Goal: Communication & Community: Ask a question

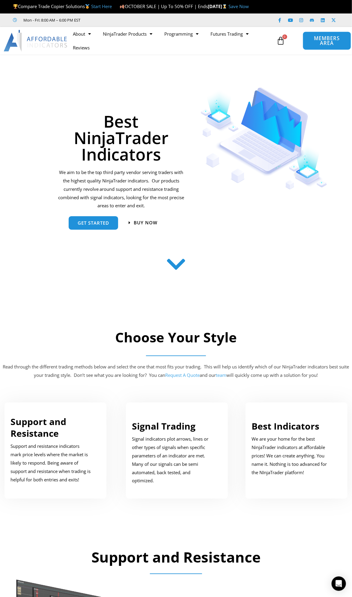
click at [327, 46] on span "MEMBERS AREA" at bounding box center [327, 41] width 34 height 10
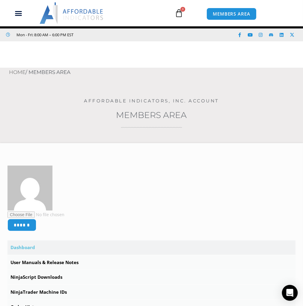
click at [295, 293] on div "Open Intercom Messenger" at bounding box center [290, 293] width 16 height 16
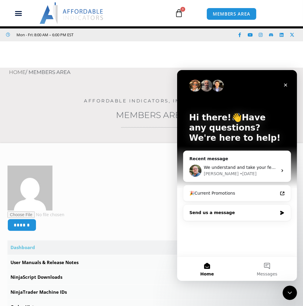
click at [221, 214] on div "Send us a message" at bounding box center [233, 213] width 88 height 6
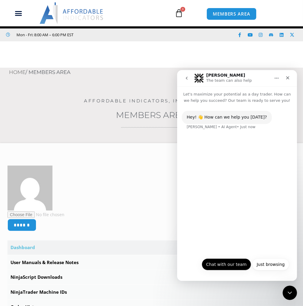
click at [228, 268] on button "Chat with our team" at bounding box center [225, 264] width 49 height 12
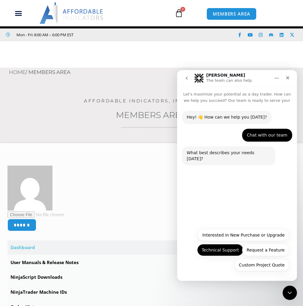
click at [226, 251] on button "Technical Support" at bounding box center [220, 250] width 46 height 12
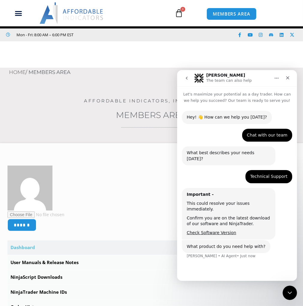
click at [207, 259] on div "Hey! 👋 How can we help you today? Solomon • AI Agent • Just now Chat with our t…" at bounding box center [237, 189] width 120 height 172
click at [216, 272] on div "Hey! 👋 How can we help you today? Solomon • AI Agent • Just now Chat with our t…" at bounding box center [237, 189] width 120 height 172
click at [236, 263] on div "Hey! 👋 How can we help you today? Solomon • AI Agent • Just now Chat with our t…" at bounding box center [237, 189] width 120 height 172
click at [226, 244] on div "What product do you need help with?" at bounding box center [225, 247] width 79 height 6
click at [229, 254] on div "Hey! 👋 How can we help you today? Solomon • AI Agent • Just now Chat with our t…" at bounding box center [237, 189] width 120 height 172
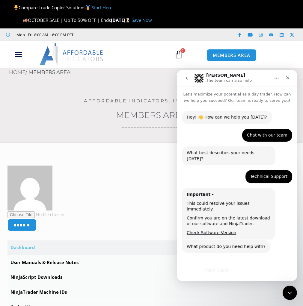
scroll to position [8, 0]
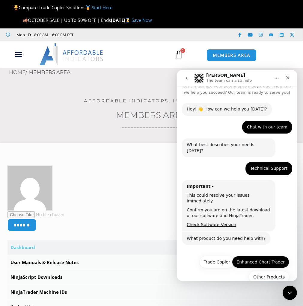
click at [248, 256] on button "Enhanced Chart Trader" at bounding box center [260, 262] width 57 height 12
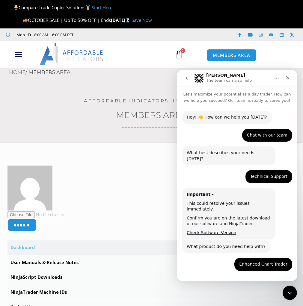
scroll to position [10, 0]
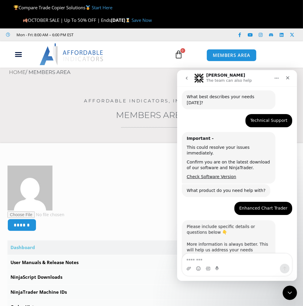
click at [227, 260] on textarea "Message…" at bounding box center [237, 259] width 110 height 10
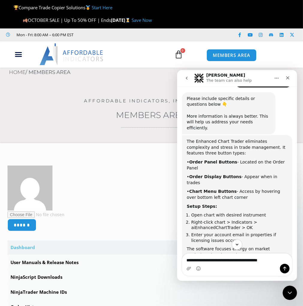
scroll to position [183, 0]
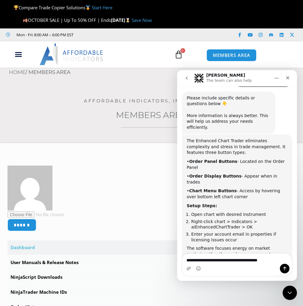
type textarea "**********"
click at [250, 265] on div "Intercom messenger" at bounding box center [237, 269] width 110 height 10
click at [266, 257] on textarea "**********" at bounding box center [237, 259] width 110 height 10
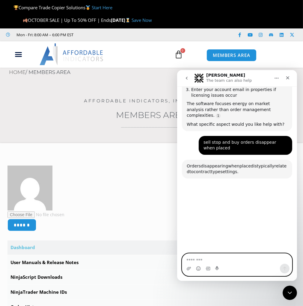
scroll to position [345, 0]
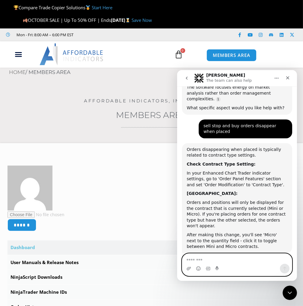
click at [252, 263] on textarea "Message…" at bounding box center [237, 259] width 110 height 10
type textarea "**"
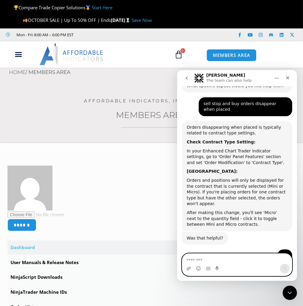
scroll to position [378, 0]
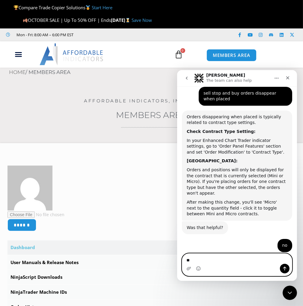
type textarea "***"
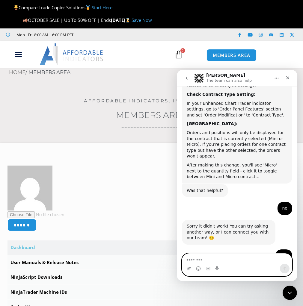
scroll to position [425, 0]
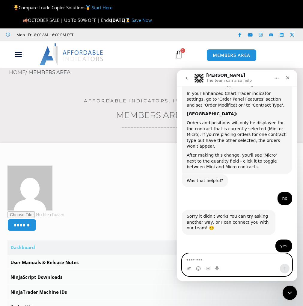
click at [246, 257] on textarea "Message…" at bounding box center [237, 259] width 110 height 10
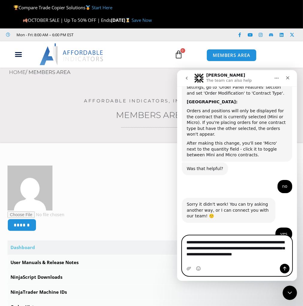
scroll to position [443, 0]
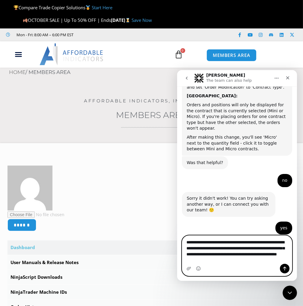
type textarea "**********"
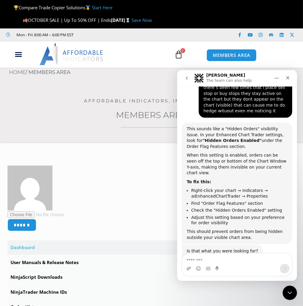
scroll to position [632, 0]
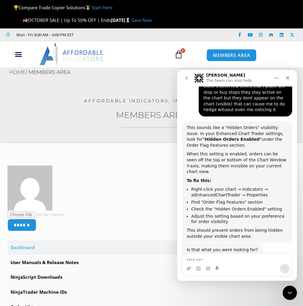
click at [240, 264] on div "Intercom messenger" at bounding box center [237, 269] width 110 height 10
click at [240, 262] on textarea "Message…" at bounding box center [237, 259] width 110 height 10
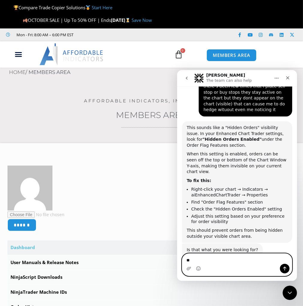
type textarea "***"
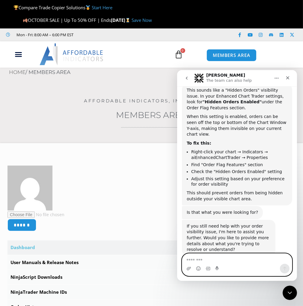
scroll to position [669, 0]
